Goal: Use online tool/utility: Utilize a website feature to perform a specific function

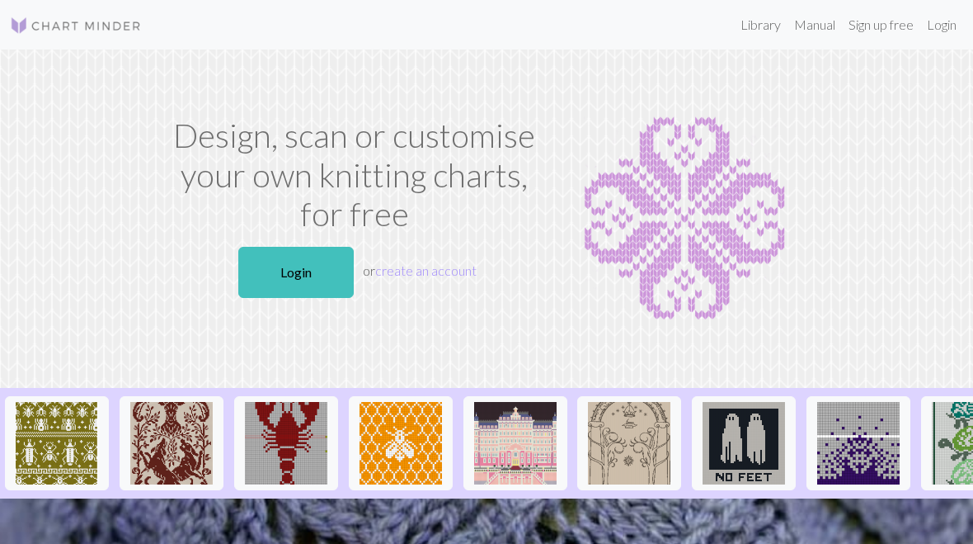
click at [316, 266] on link "Login" at bounding box center [295, 272] width 115 height 51
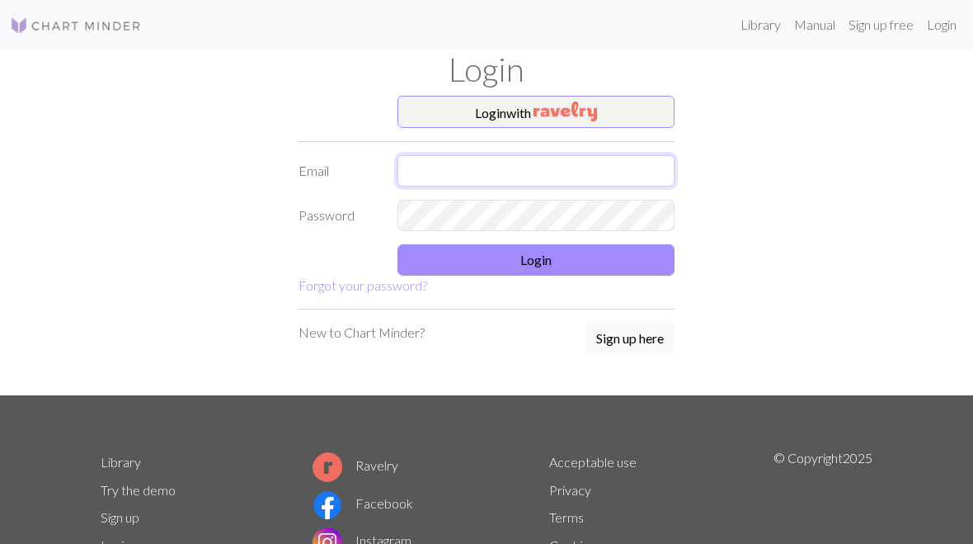
click at [441, 168] on input "text" at bounding box center [536, 170] width 277 height 31
type input "[PERSON_NAME][EMAIL_ADDRESS][DOMAIN_NAME]"
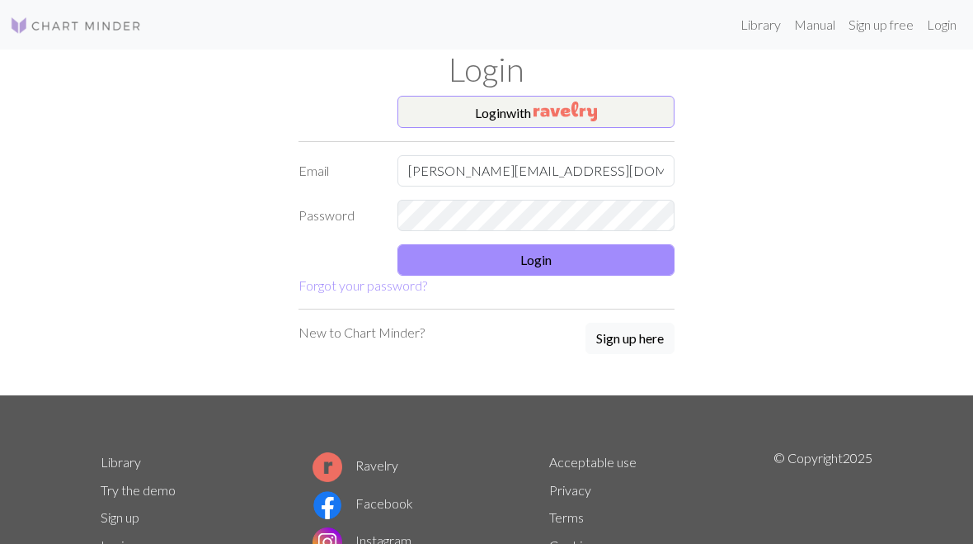
click at [605, 268] on button "Login" at bounding box center [536, 259] width 277 height 31
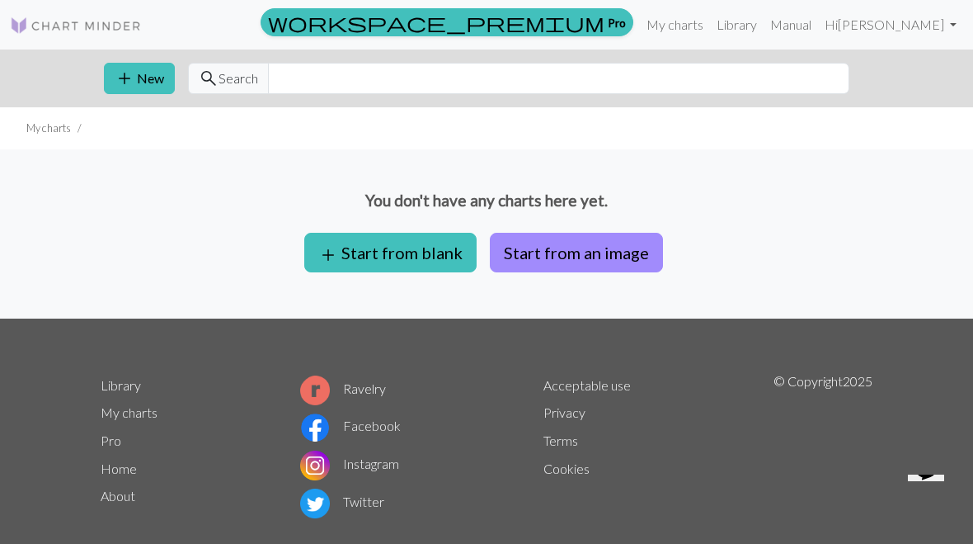
click at [624, 246] on button "Start from an image" at bounding box center [576, 253] width 173 height 40
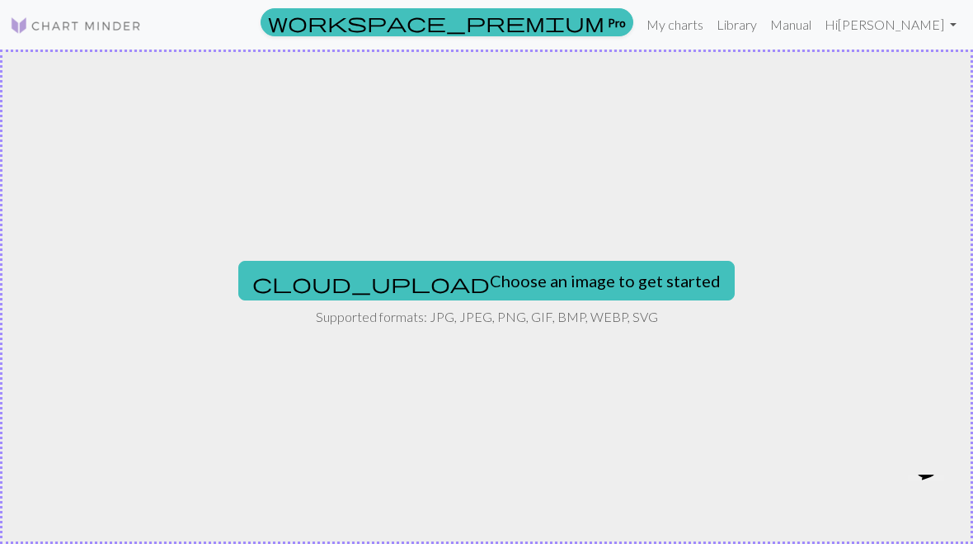
click at [556, 272] on button "cloud_upload Choose an image to get started" at bounding box center [486, 281] width 496 height 40
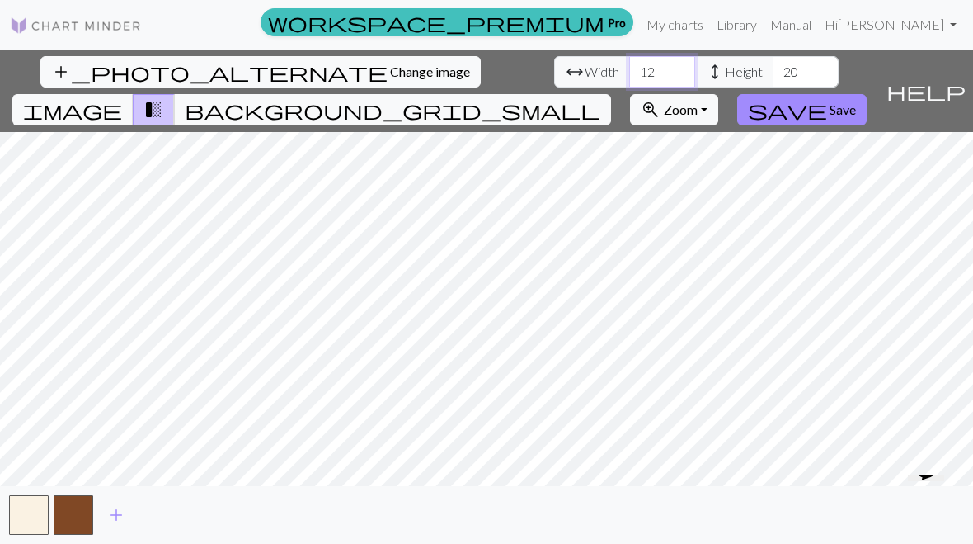
click at [629, 70] on input "12" at bounding box center [662, 71] width 66 height 31
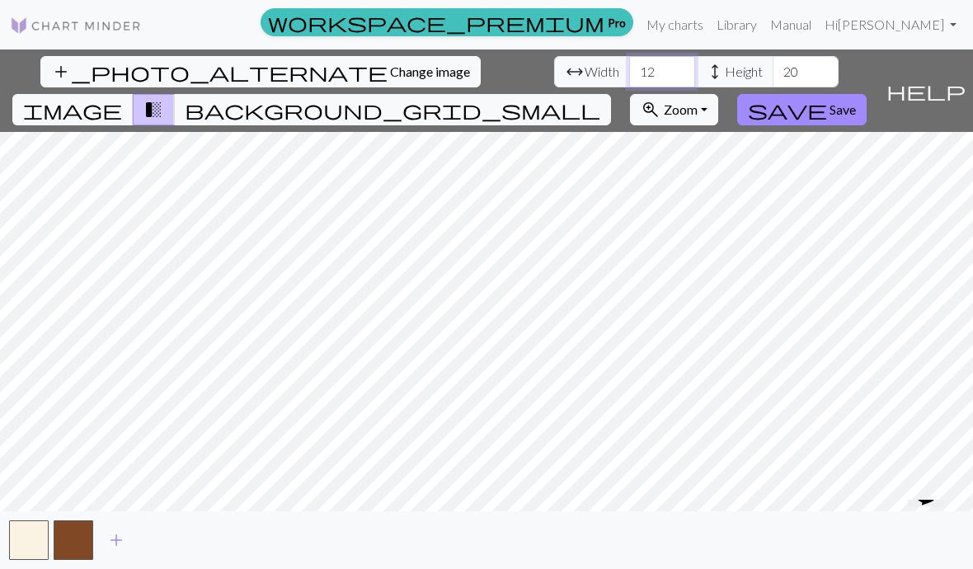
type input "1"
type input "36"
click at [773, 71] on input "20" at bounding box center [806, 71] width 66 height 31
type input "2"
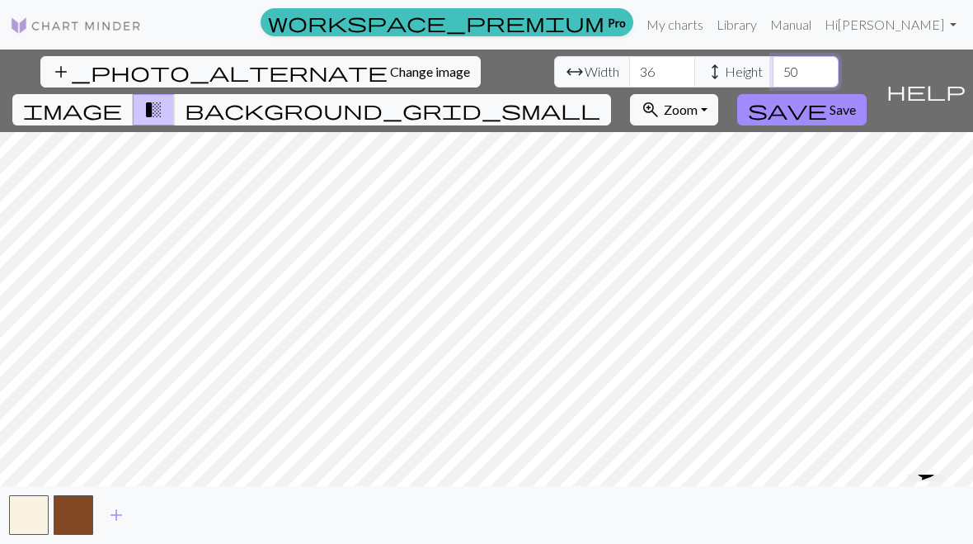
type input "50"
click at [121, 515] on span "add" at bounding box center [116, 514] width 20 height 23
click at [167, 516] on span "add" at bounding box center [161, 514] width 20 height 23
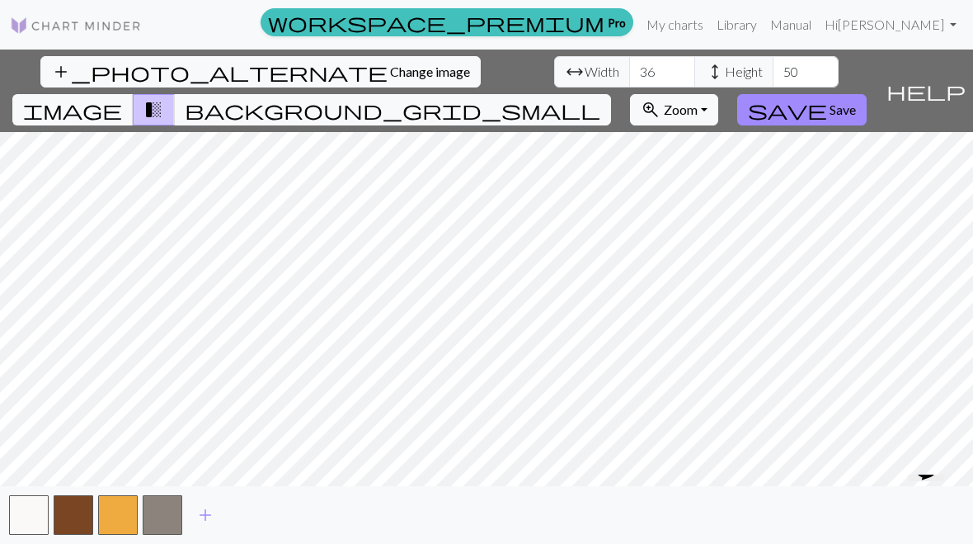
click at [209, 515] on span "add" at bounding box center [205, 514] width 20 height 23
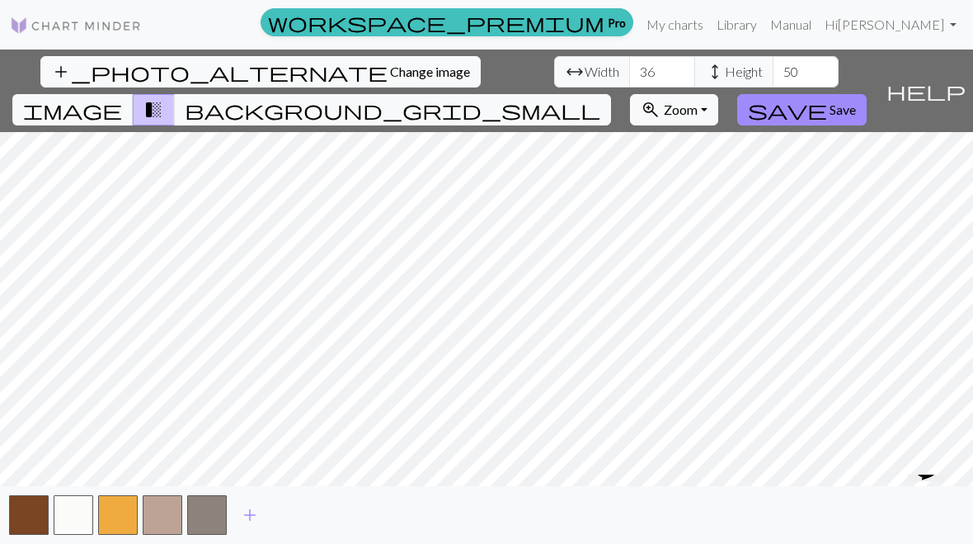
click at [95, 60] on button "add_photo_alternate Change image" at bounding box center [260, 71] width 440 height 31
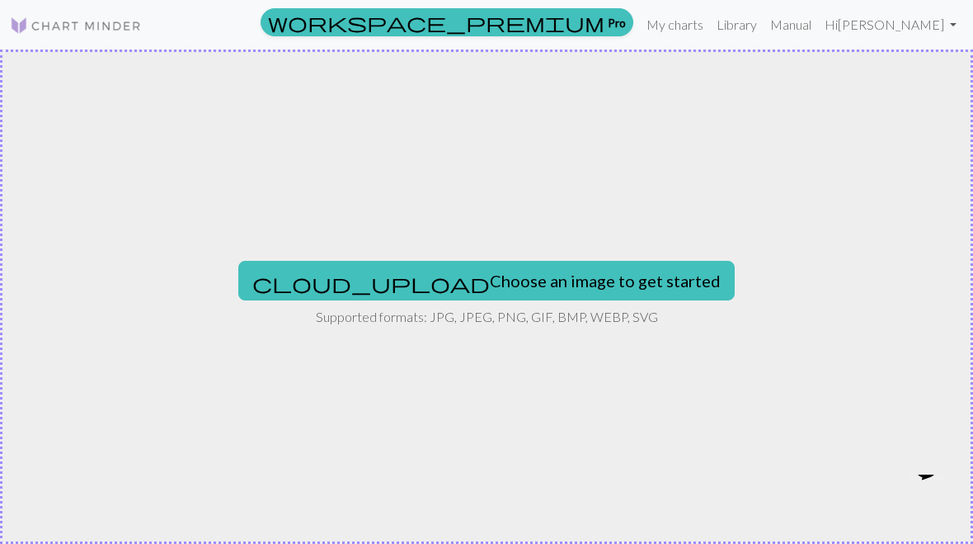
click at [512, 268] on button "cloud_upload Choose an image to get started" at bounding box center [486, 281] width 496 height 40
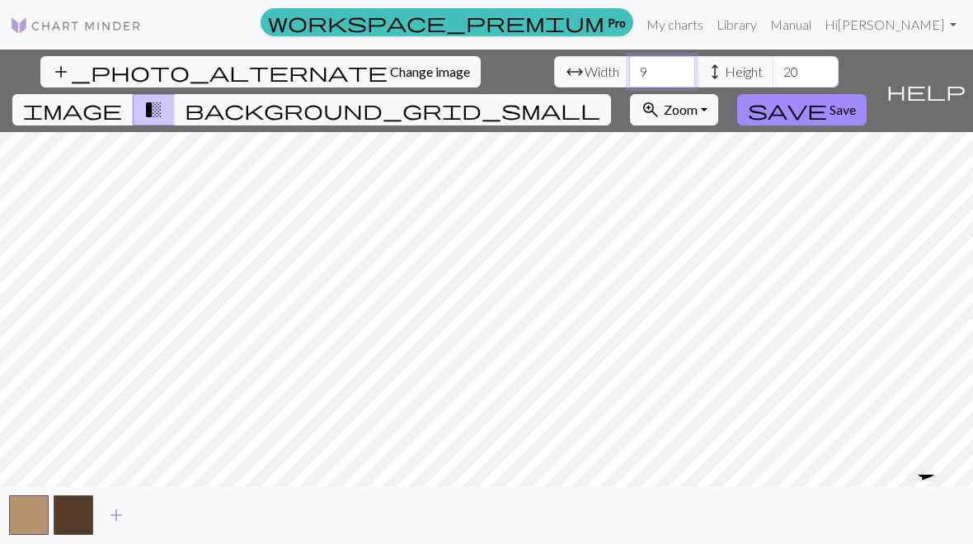
click at [629, 72] on input "9" at bounding box center [662, 71] width 66 height 31
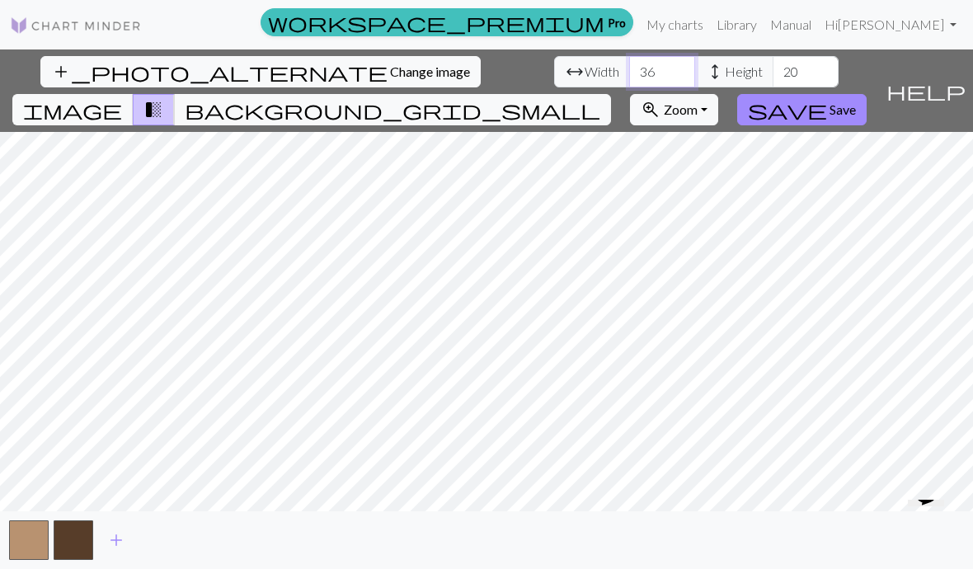
type input "36"
click at [773, 76] on input "20" at bounding box center [806, 71] width 66 height 31
type input "2"
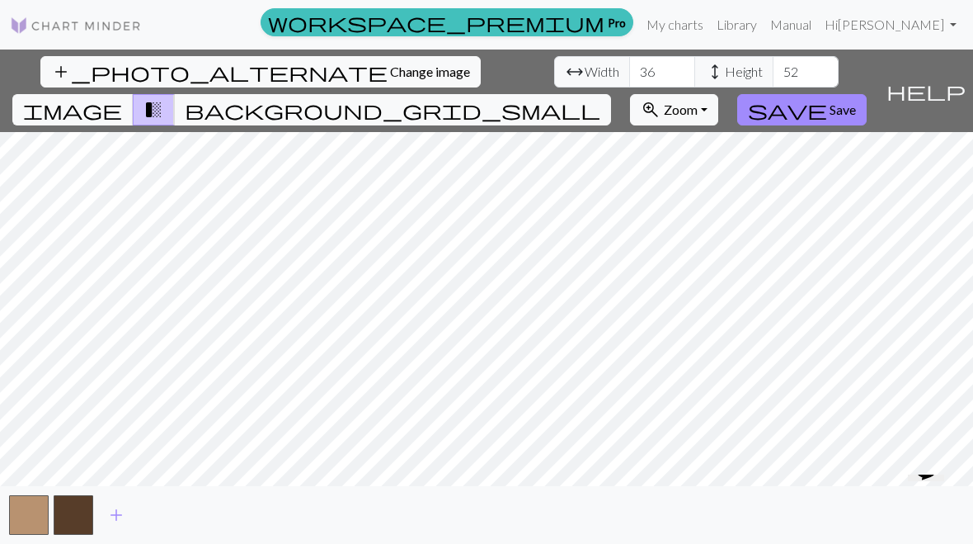
click at [114, 514] on span "add" at bounding box center [116, 514] width 20 height 23
click at [773, 62] on input "52" at bounding box center [806, 71] width 66 height 31
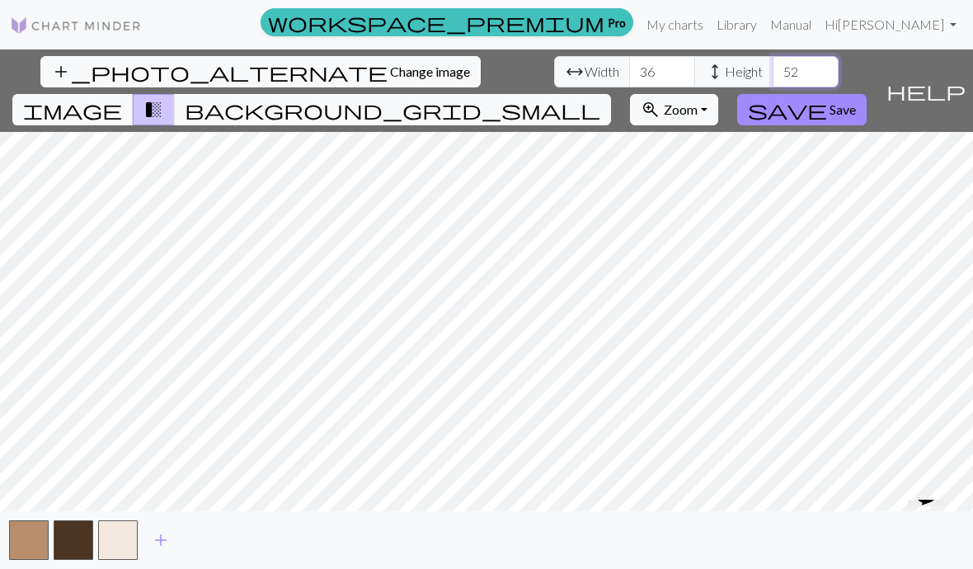
type input "5"
type input "60"
click at [390, 73] on span "Change image" at bounding box center [430, 72] width 80 height 16
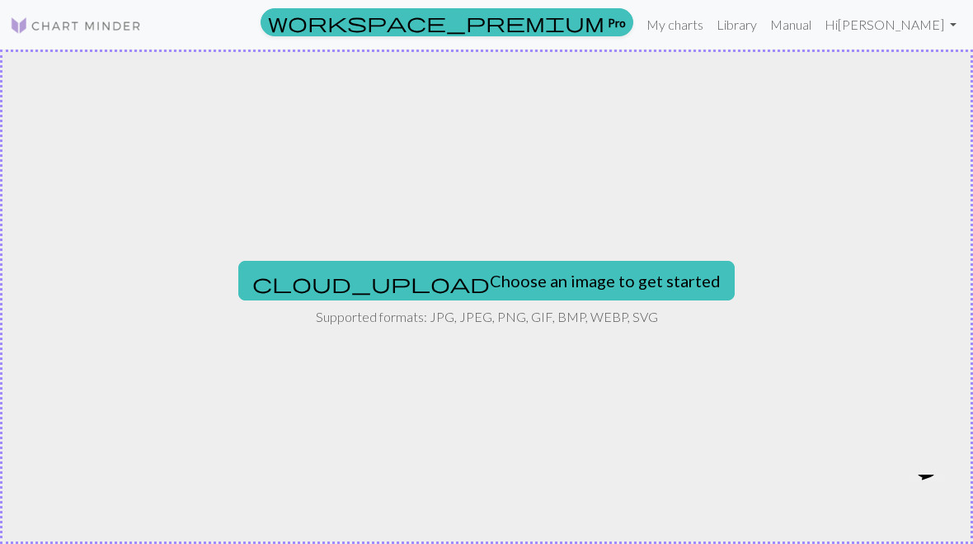
click at [506, 290] on button "cloud_upload Choose an image to get started" at bounding box center [486, 281] width 496 height 40
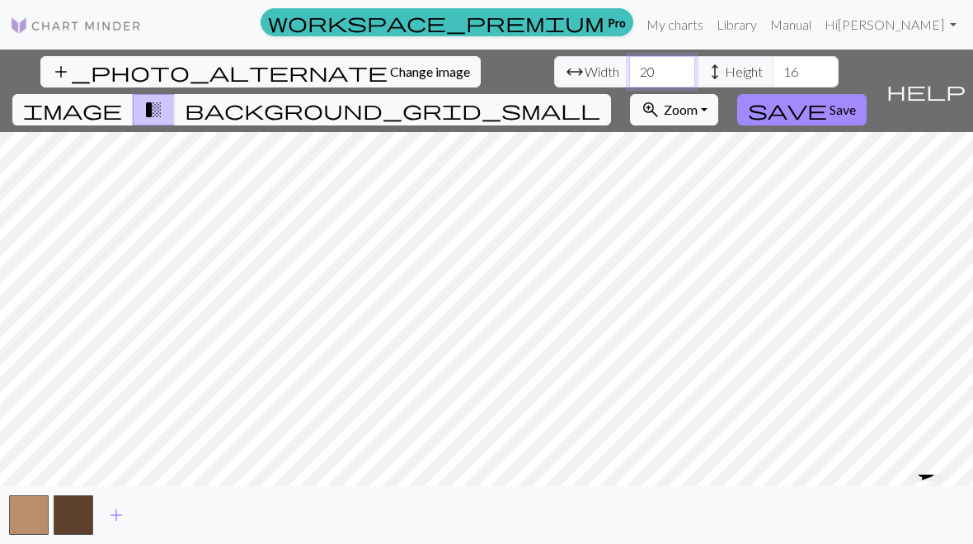
click at [629, 68] on input "20" at bounding box center [662, 71] width 66 height 31
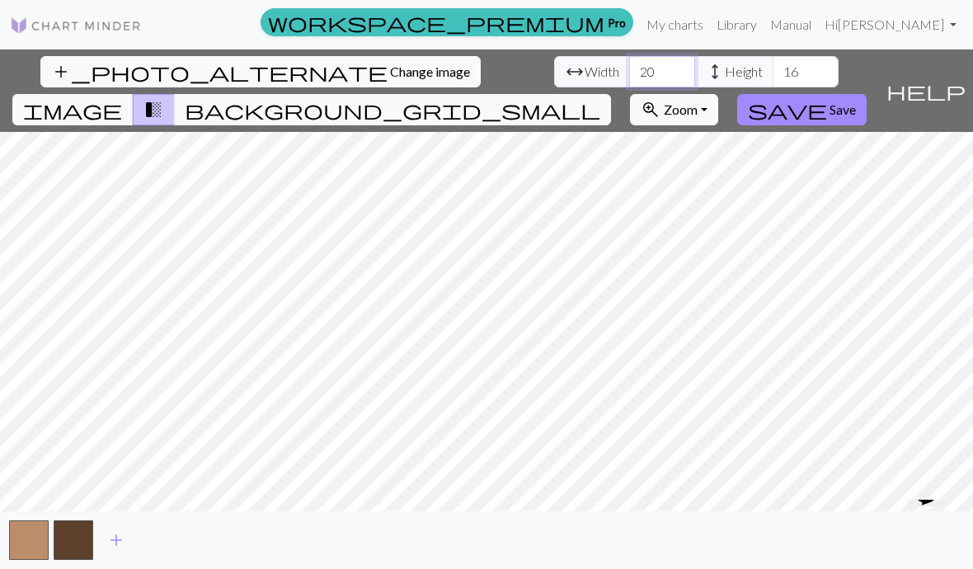
type input "2"
type input "4"
type input "36"
click at [773, 64] on input "16" at bounding box center [806, 71] width 66 height 31
type input "1"
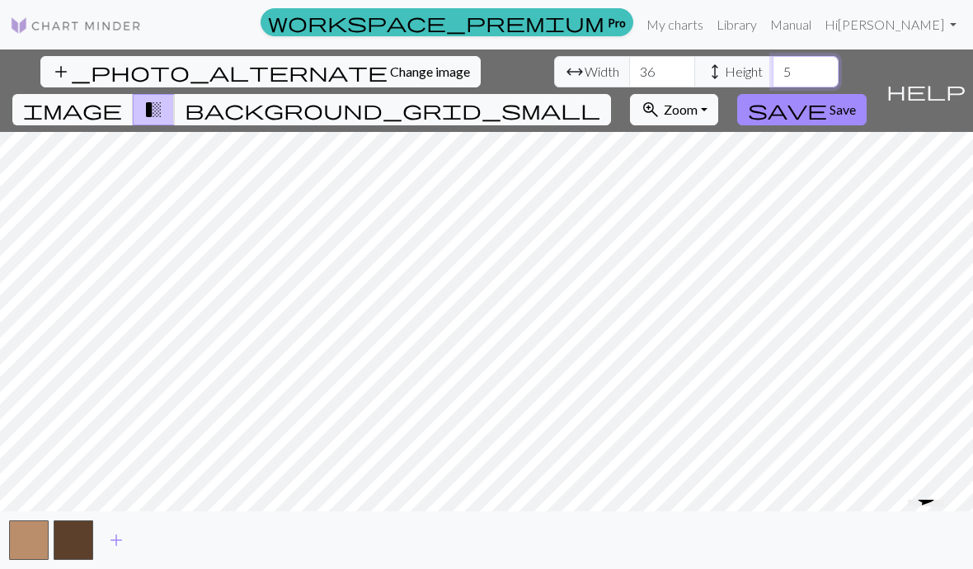
type input "50"
